Goal: Find contact information: Find contact information

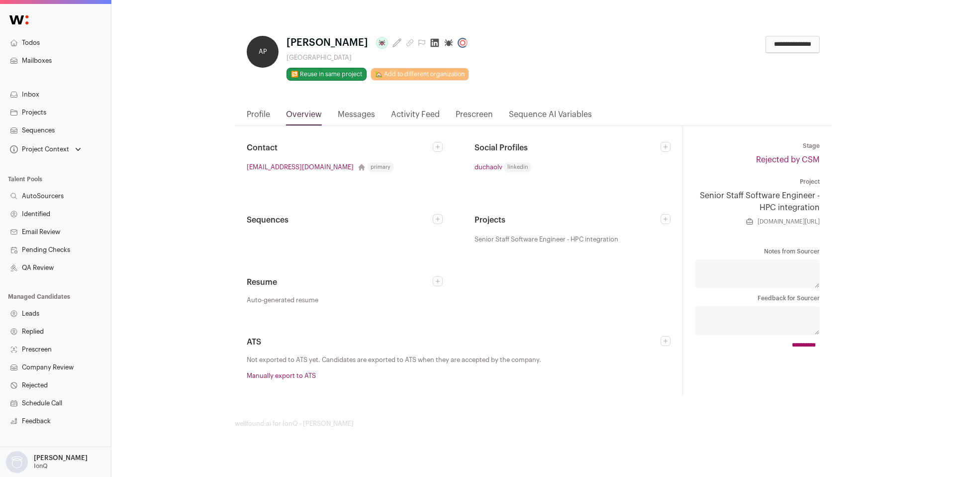
click at [431, 43] on icon at bounding box center [435, 43] width 8 height 8
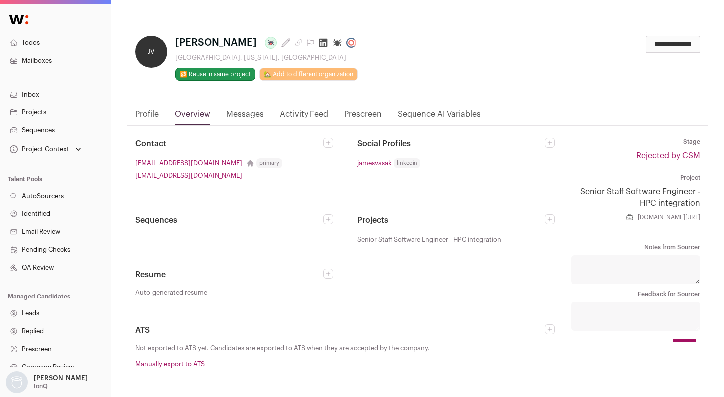
click at [318, 43] on icon at bounding box center [323, 43] width 10 height 10
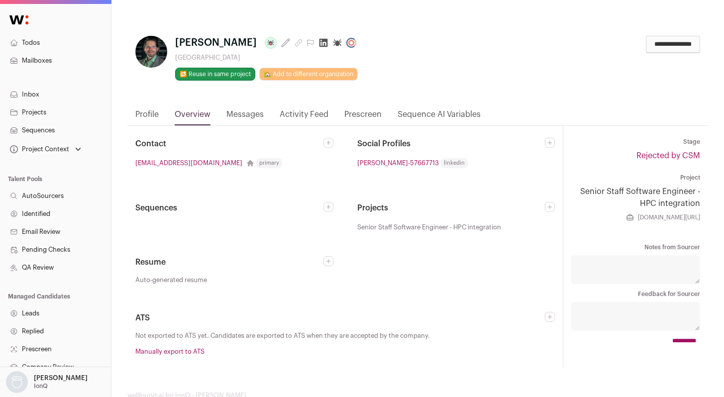
click at [318, 44] on icon at bounding box center [323, 43] width 10 height 10
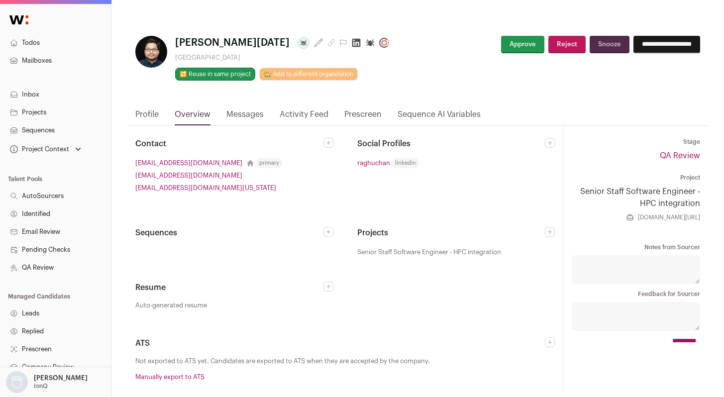
click at [351, 42] on icon at bounding box center [356, 43] width 10 height 10
click at [352, 46] on icon at bounding box center [356, 43] width 8 height 8
click at [352, 45] on icon at bounding box center [356, 43] width 8 height 8
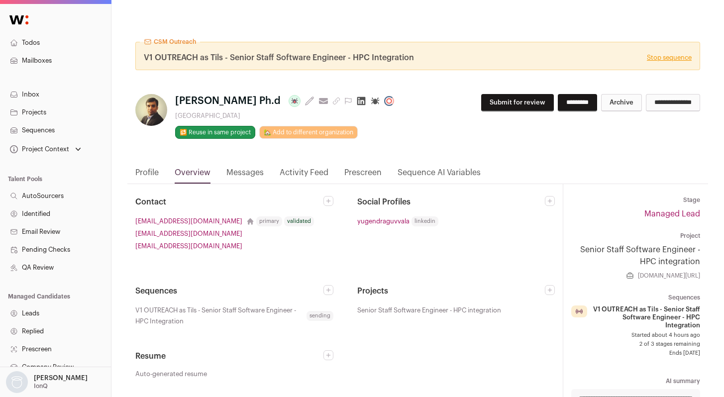
click at [357, 99] on icon at bounding box center [361, 101] width 8 height 8
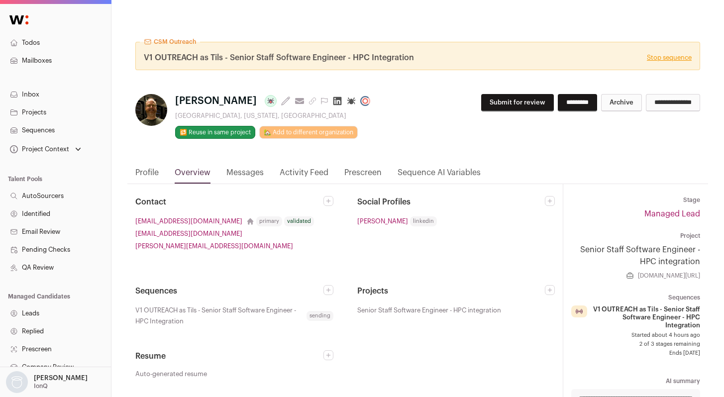
click at [333, 100] on icon at bounding box center [337, 101] width 8 height 8
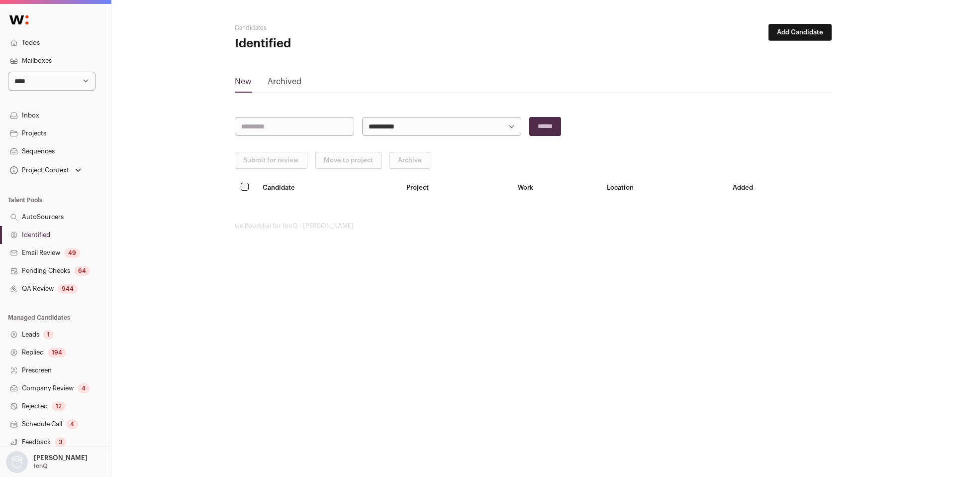
click at [31, 240] on link "Identified" at bounding box center [55, 235] width 111 height 18
click at [43, 250] on link "Email Review 49" at bounding box center [55, 253] width 111 height 18
